Goal: Task Accomplishment & Management: Use online tool/utility

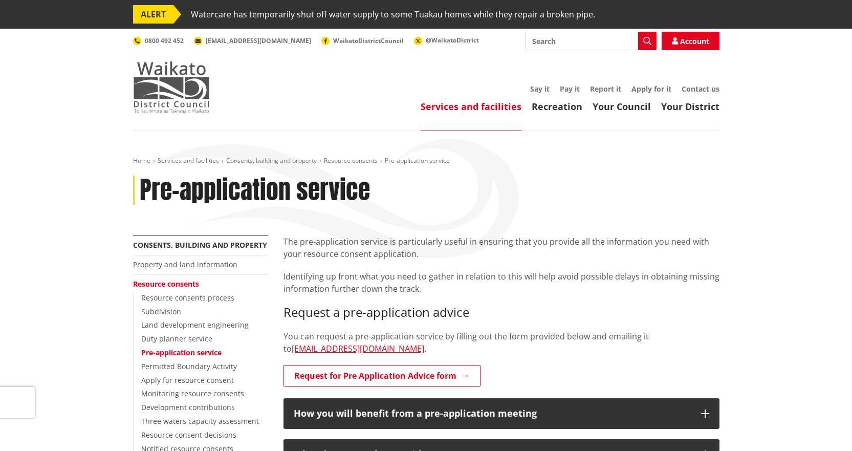
click at [181, 78] on img at bounding box center [171, 86] width 77 height 51
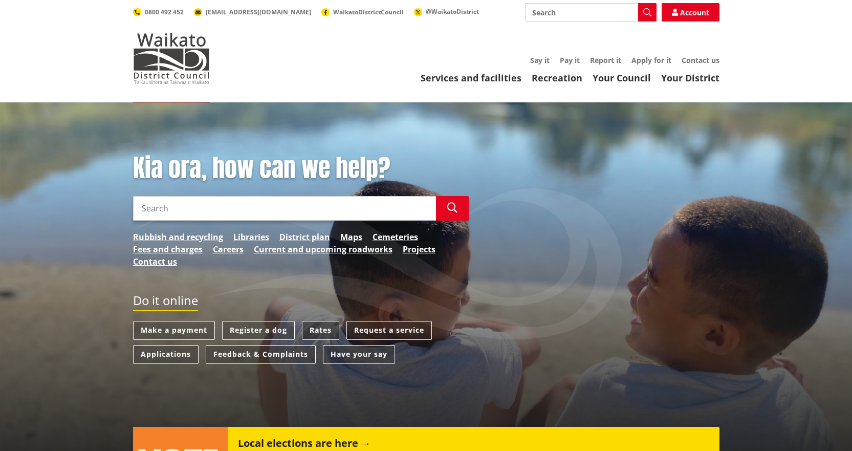
click at [324, 330] on link "Rates" at bounding box center [320, 330] width 37 height 19
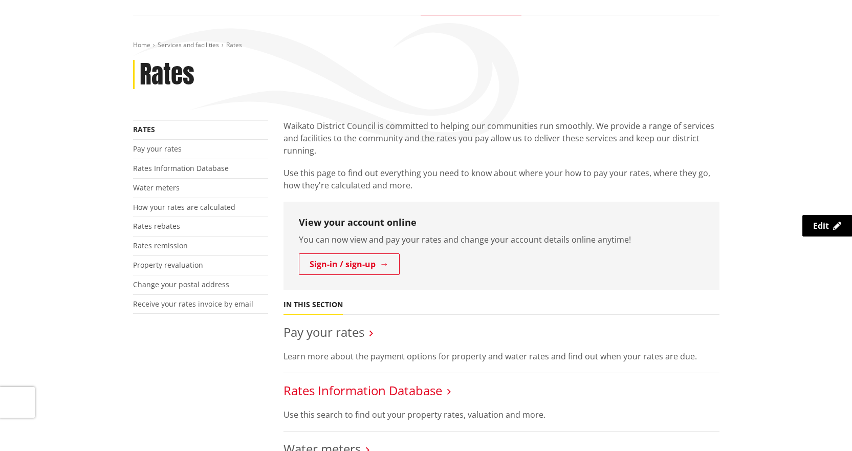
scroll to position [205, 0]
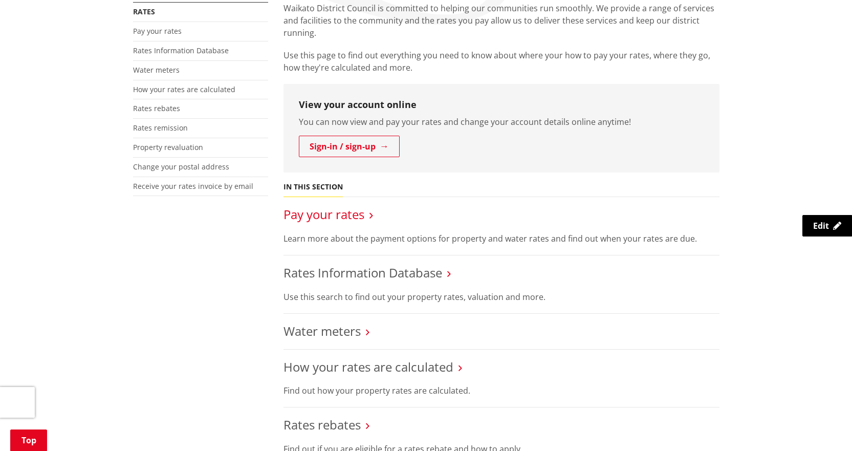
click at [344, 218] on link "Pay your rates" at bounding box center [324, 214] width 81 height 17
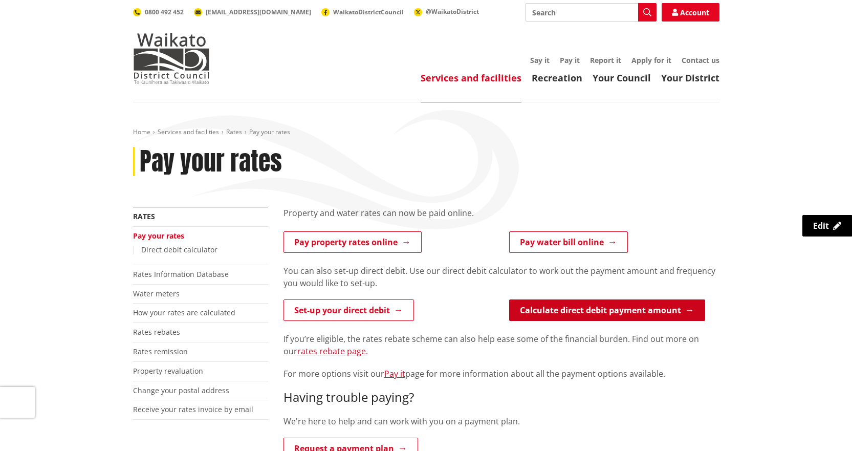
click at [631, 312] on link "Calculate direct debit payment amount" at bounding box center [607, 311] width 196 height 22
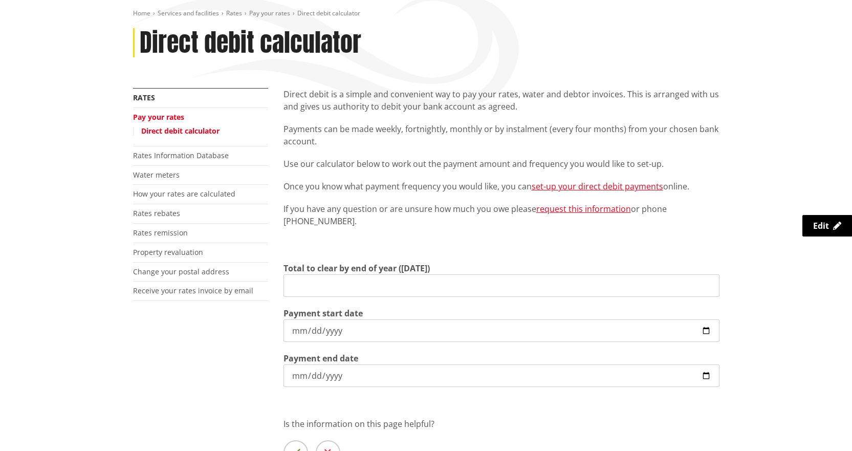
type input "0.00"
type input "2025-10-09"
type input "2026-06-30"
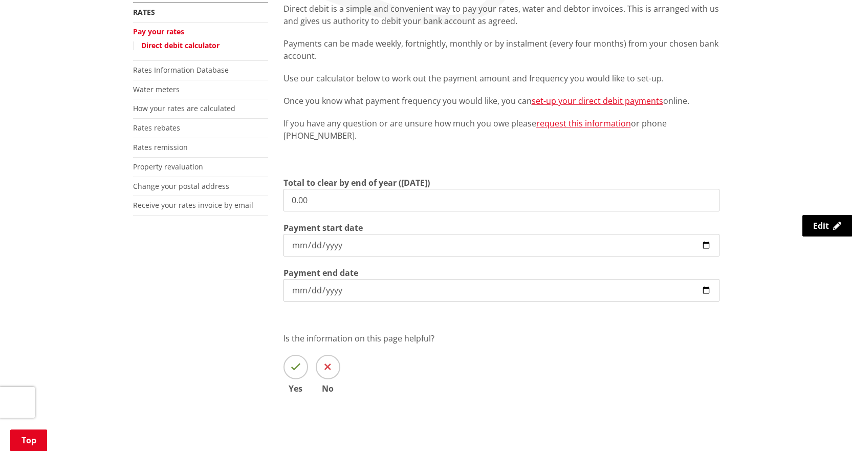
scroll to position [205, 0]
click at [337, 204] on input "0.00" at bounding box center [502, 199] width 436 height 23
click at [382, 199] on input "0.00" at bounding box center [502, 199] width 436 height 23
type input "0"
type input "3,906.55"
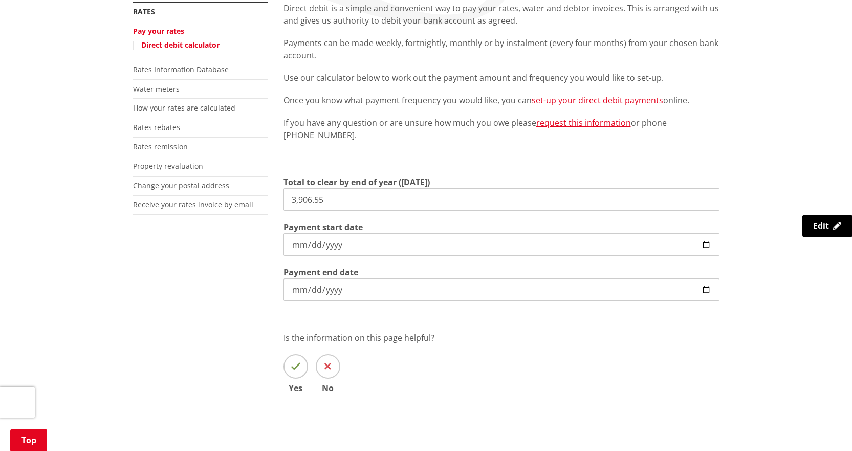
click at [381, 247] on input "2025-10-09" at bounding box center [502, 244] width 436 height 23
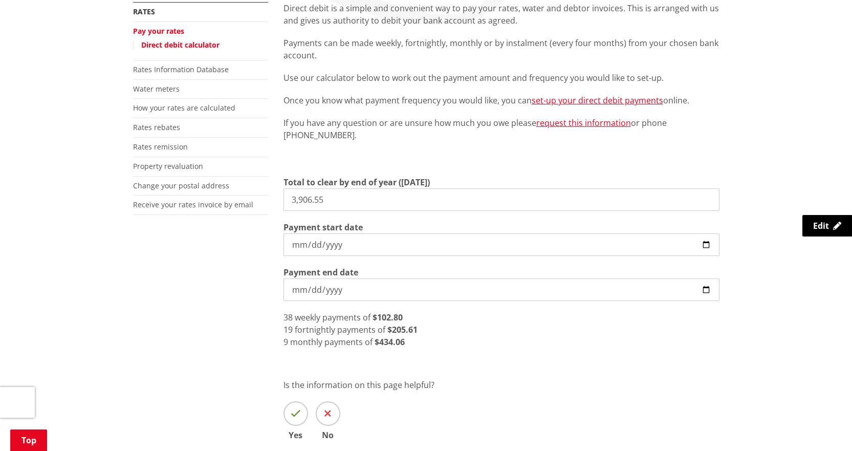
click at [364, 293] on input "2026-06-30" at bounding box center [502, 290] width 436 height 23
click at [430, 328] on div "19 fortnightly payments of $205.61" at bounding box center [502, 330] width 436 height 12
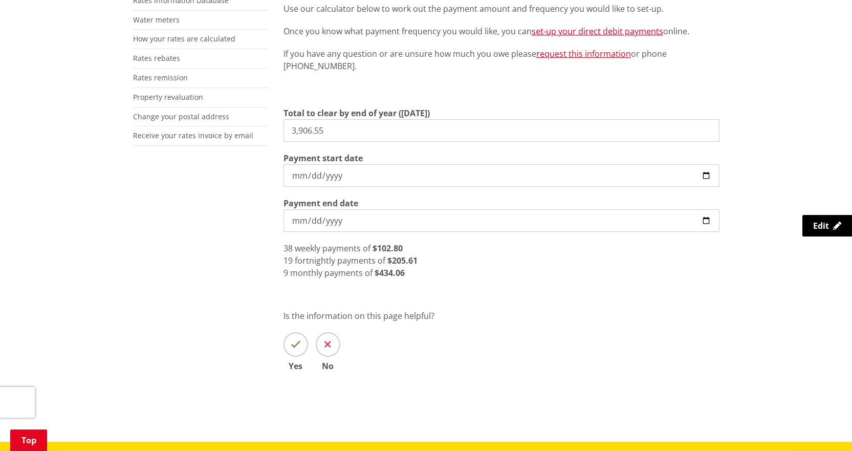
scroll to position [256, 0]
